Goal: Contribute content

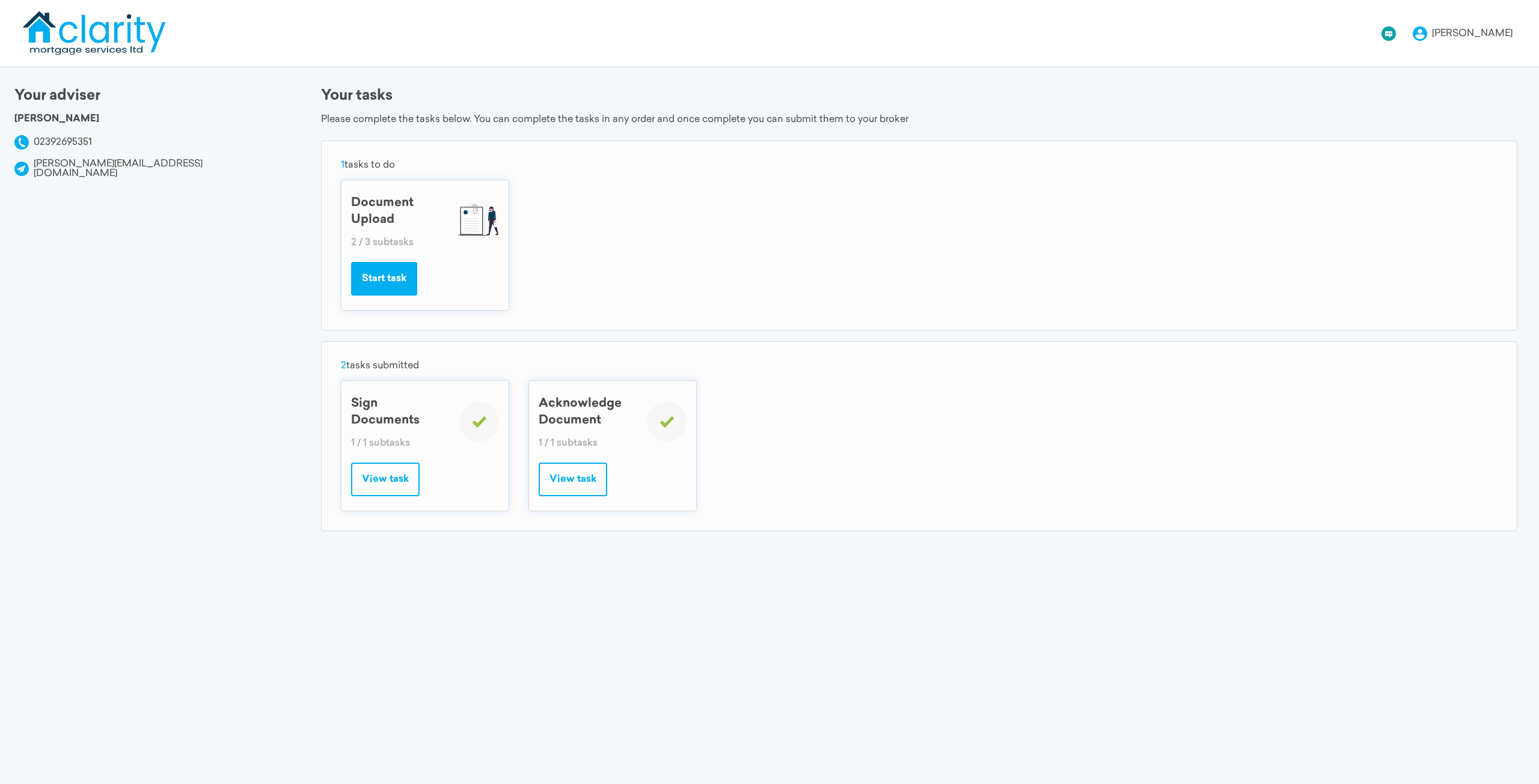
click at [410, 282] on button "Start task" at bounding box center [384, 279] width 66 height 34
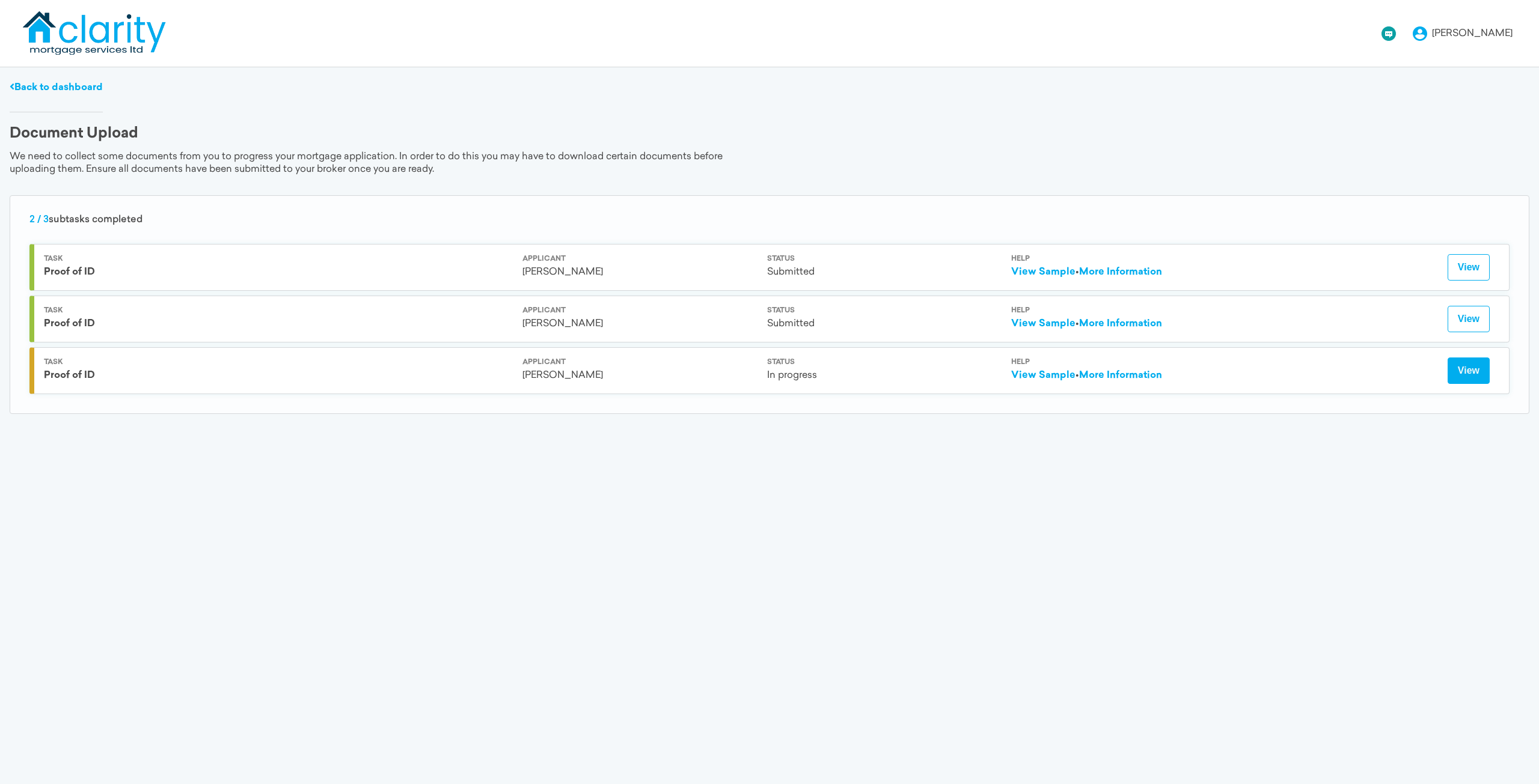
click at [1469, 375] on button "View" at bounding box center [1469, 370] width 42 height 26
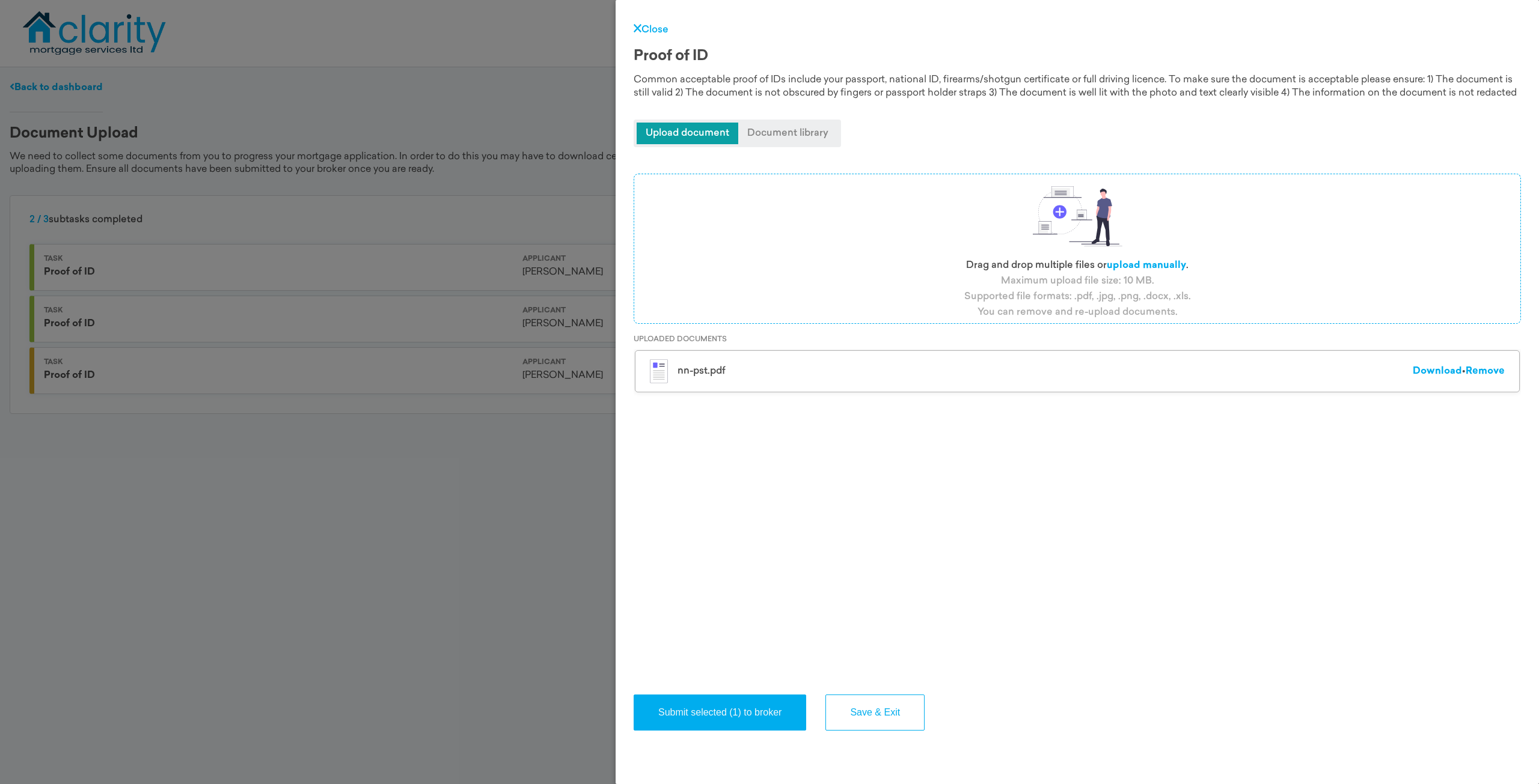
click at [794, 144] on span "Document library" at bounding box center [788, 133] width 99 height 22
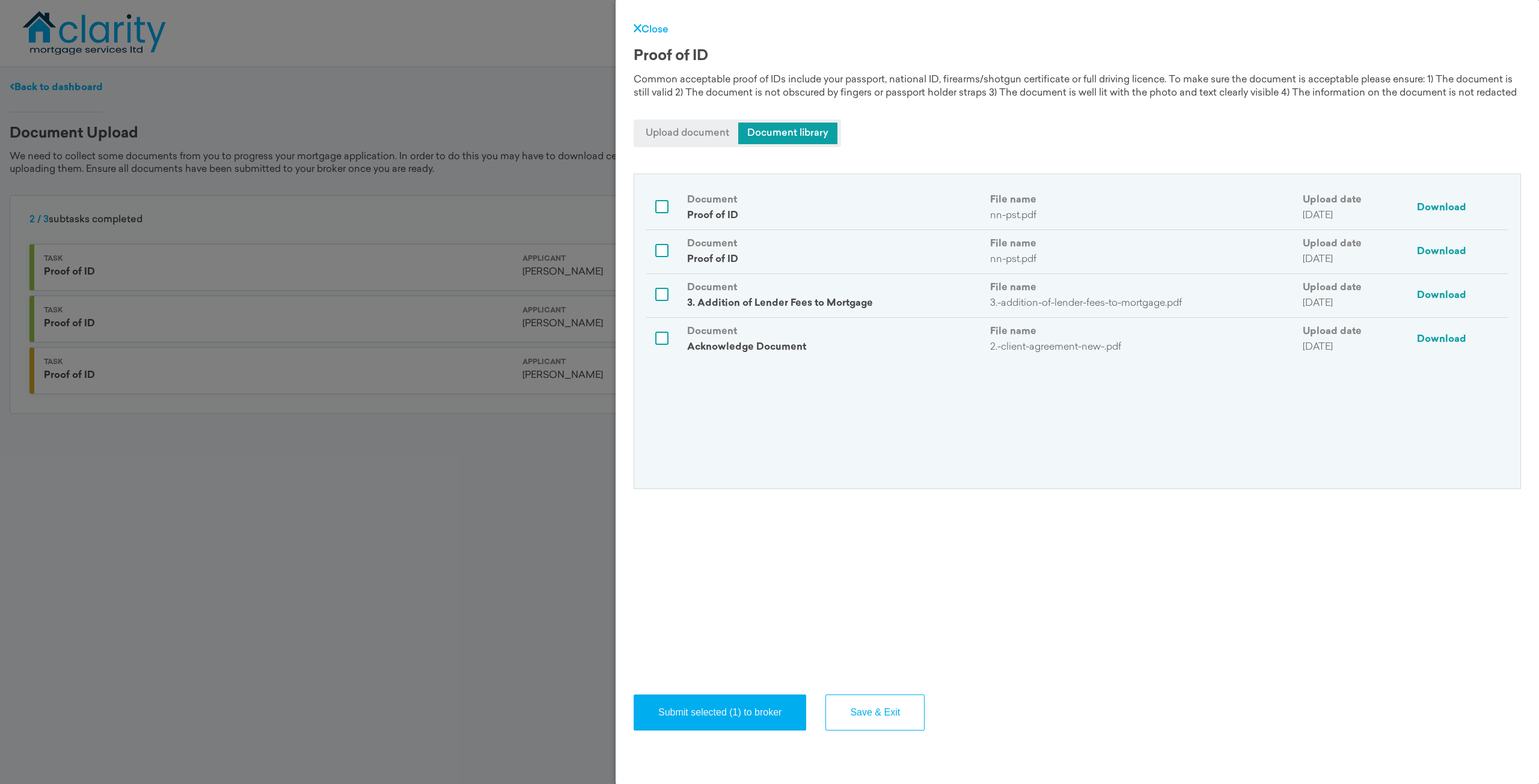
click at [698, 144] on span "Upload document" at bounding box center [688, 133] width 102 height 22
